Goal: Task Accomplishment & Management: Use online tool/utility

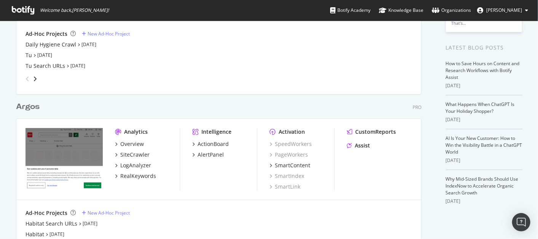
scroll to position [179, 0]
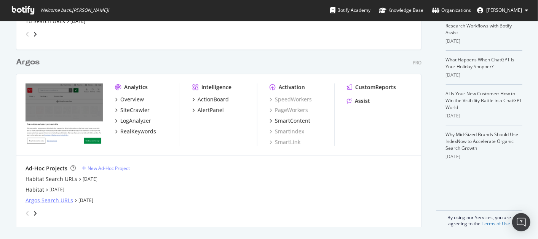
click at [54, 200] on div "Argos Search URLs" at bounding box center [49, 200] width 48 height 8
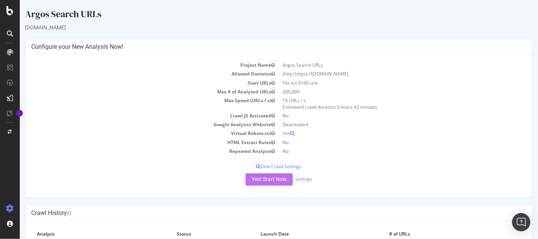
click at [249, 179] on button "Yes! Start Now" at bounding box center [268, 179] width 47 height 12
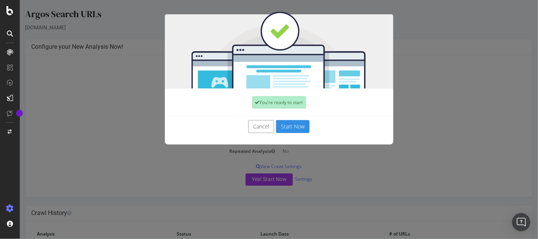
click at [291, 128] on button "Start Now" at bounding box center [291, 126] width 33 height 13
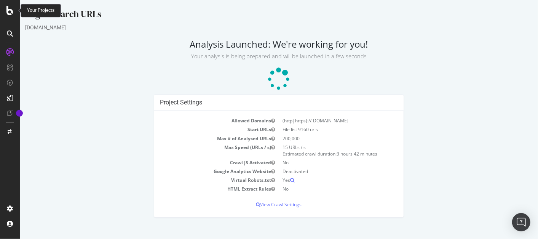
click at [9, 11] on icon at bounding box center [9, 10] width 7 height 9
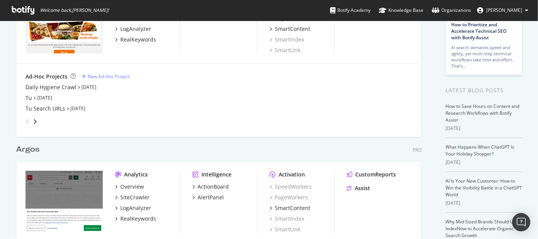
scroll to position [179, 0]
